Goal: Find specific page/section: Find specific page/section

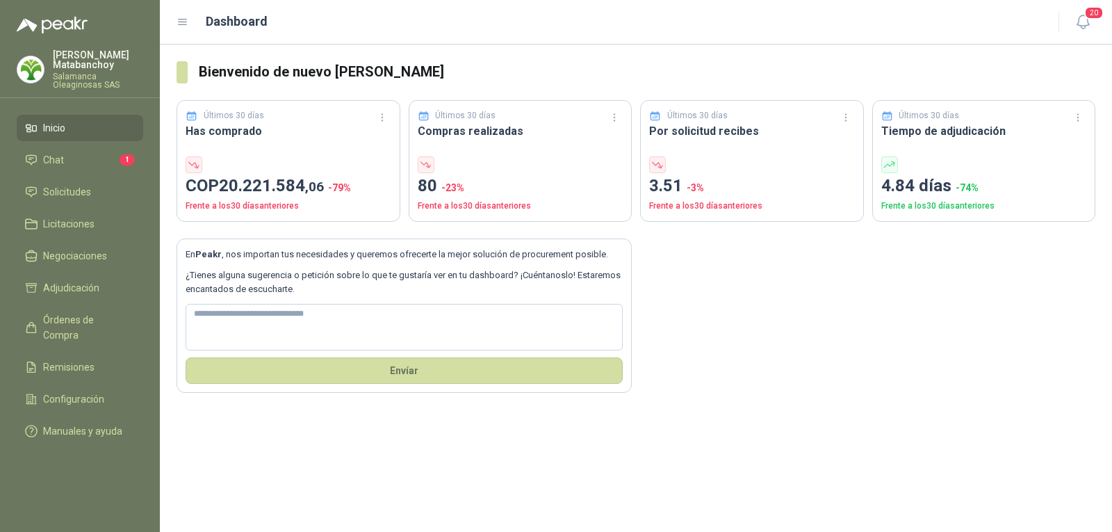
click at [40, 72] on img at bounding box center [30, 69] width 26 height 26
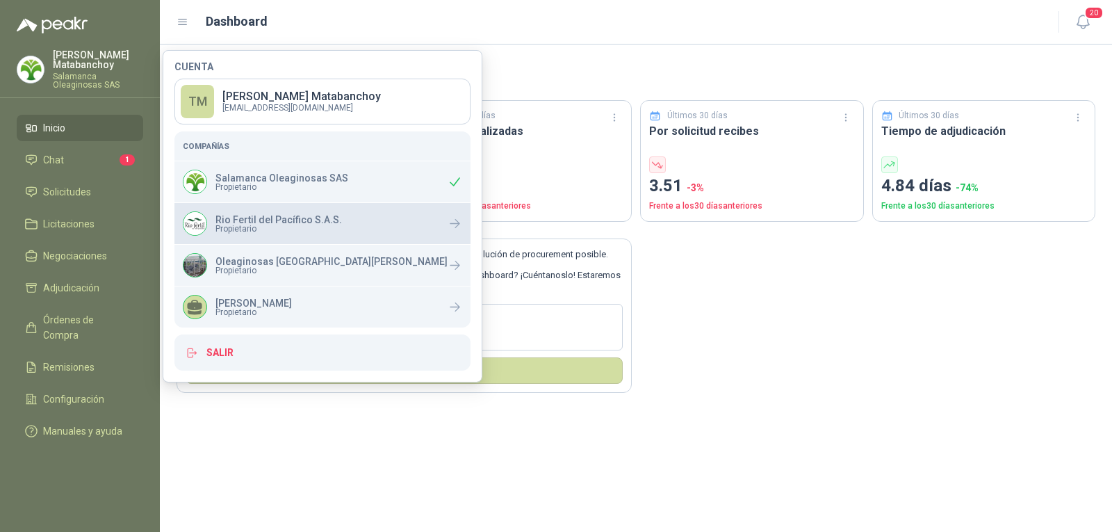
click at [241, 226] on span "Propietario" at bounding box center [279, 229] width 127 height 8
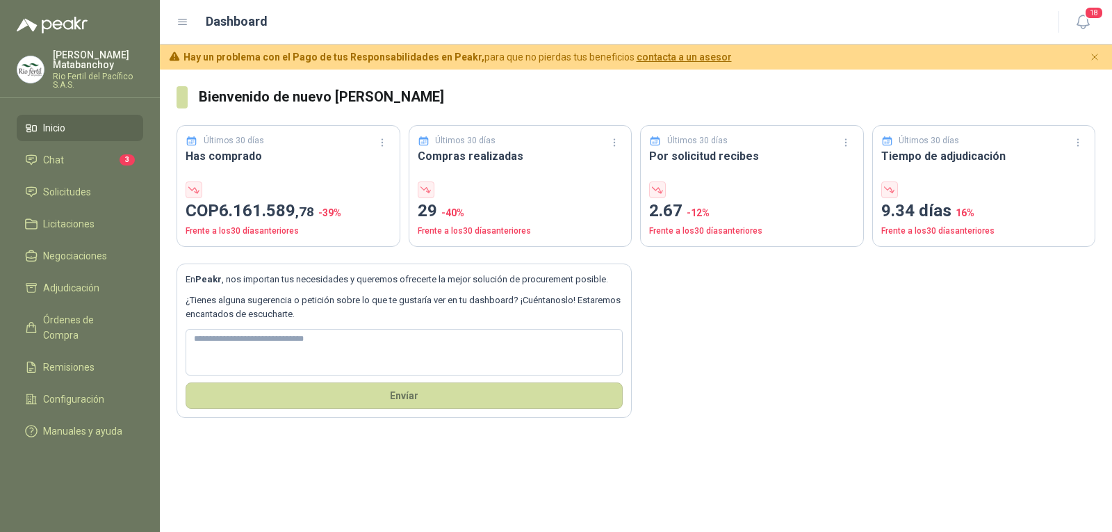
click at [524, 93] on h3 "Bienvenido de nuevo [PERSON_NAME]" at bounding box center [647, 97] width 897 height 22
click at [63, 193] on span "Solicitudes" at bounding box center [67, 191] width 48 height 15
